Goal: Navigation & Orientation: Find specific page/section

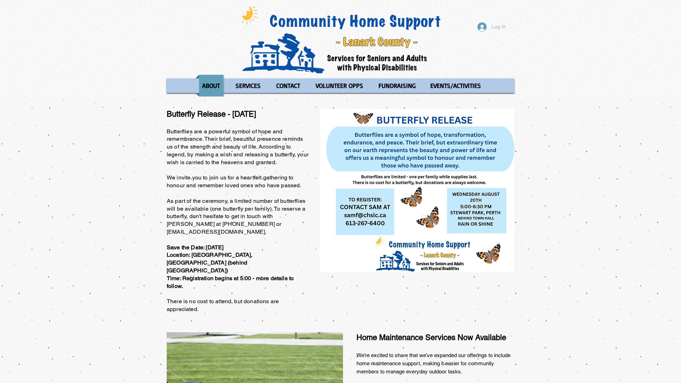
click at [0, 0] on div "Log In ABOUT OUR STORIES Diner's Club Stories MOW Stories Lois's Journey Ryan's…" at bounding box center [340, 48] width 681 height 97
